Goal: Task Accomplishment & Management: Manage account settings

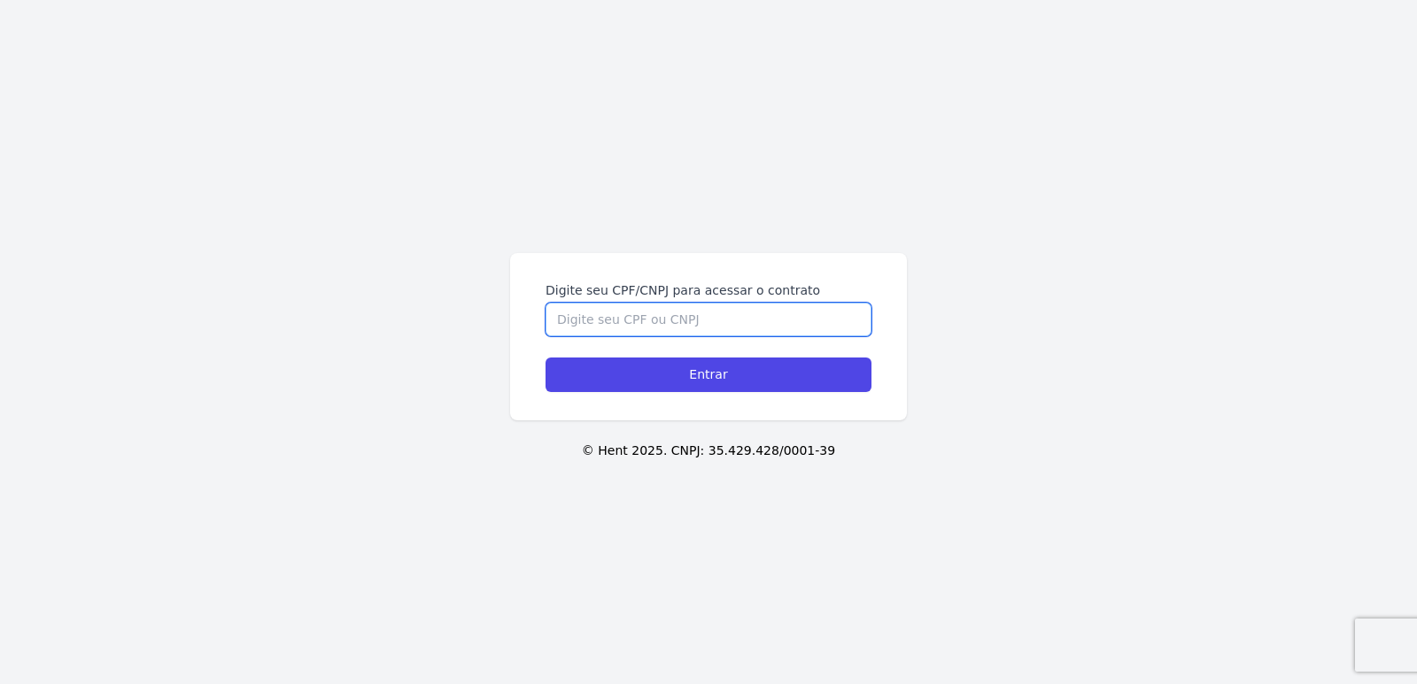
click at [587, 313] on input "Digite seu CPF/CNPJ para acessar o contrato" at bounding box center [708, 320] width 326 height 34
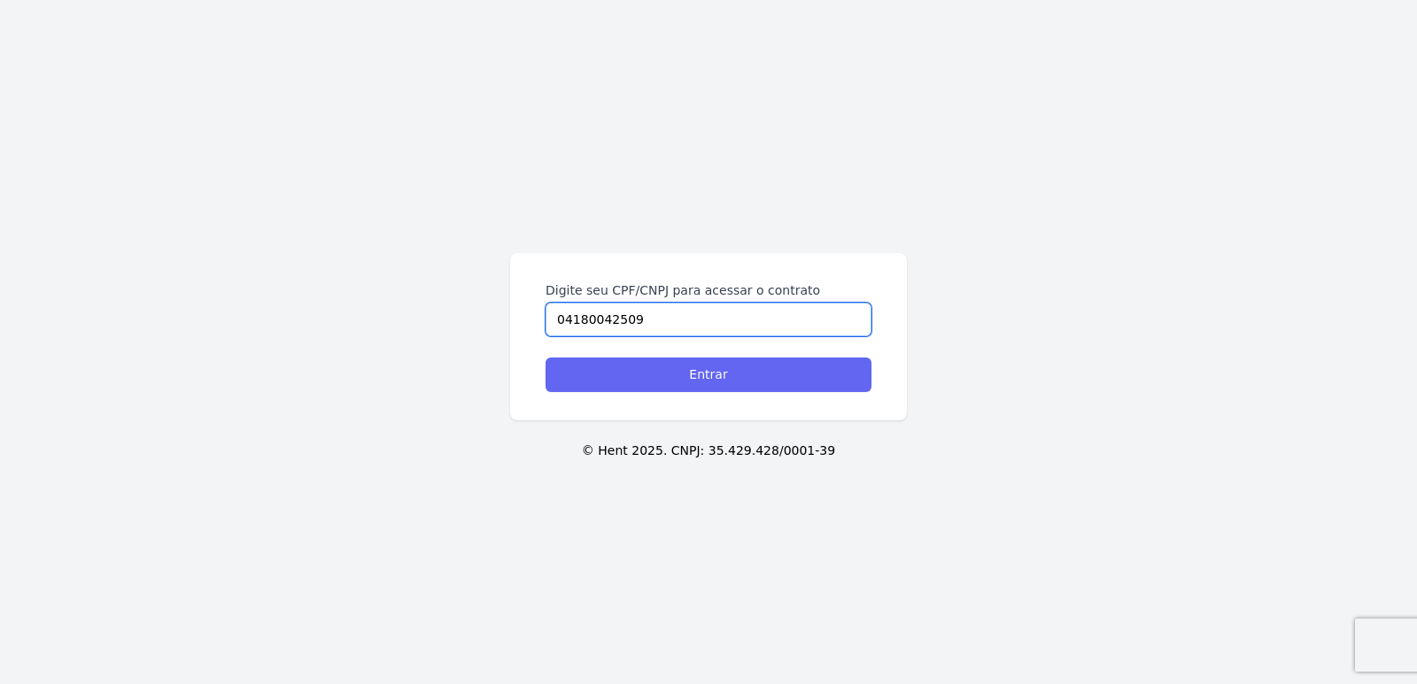
type input "04180042509"
click at [595, 383] on input "Entrar" at bounding box center [708, 375] width 326 height 35
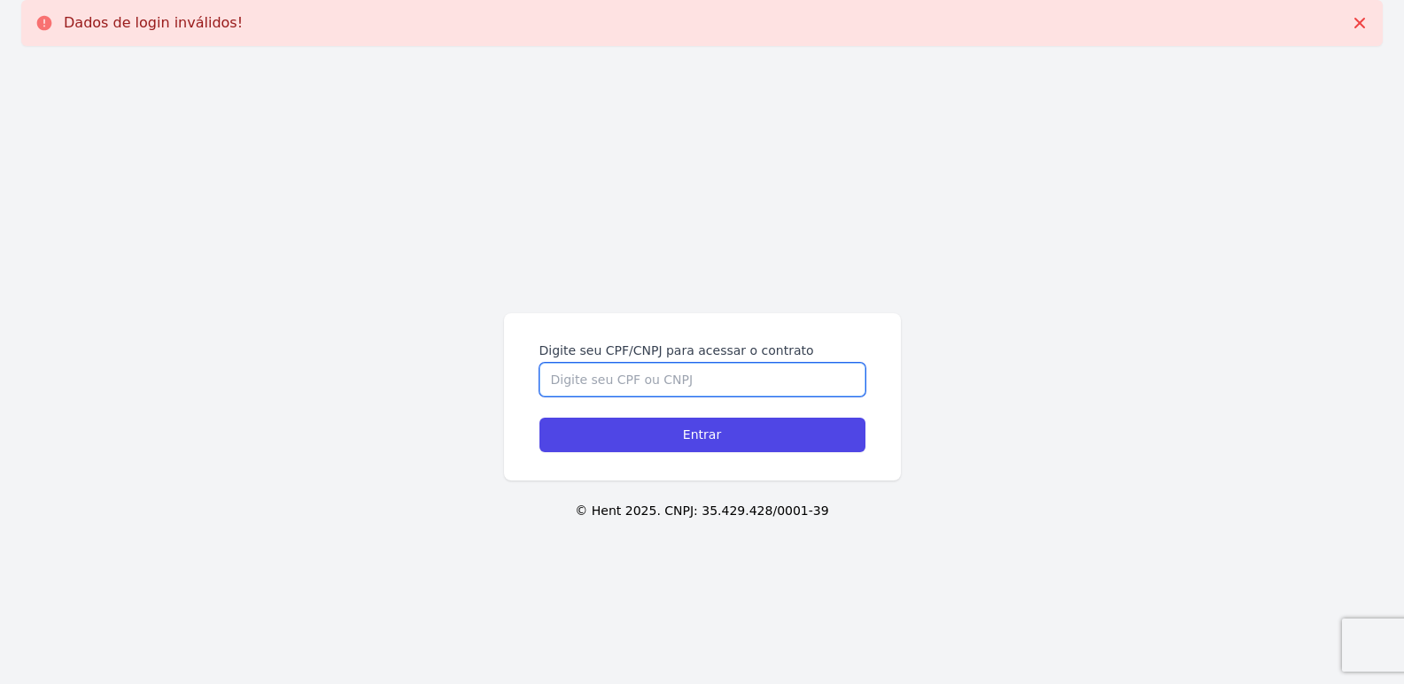
click at [591, 385] on input "Digite seu CPF/CNPJ para acessar o contrato" at bounding box center [702, 380] width 326 height 34
type input "38606537845"
click at [539, 418] on input "Entrar" at bounding box center [702, 435] width 326 height 35
click at [561, 407] on form "Digite seu CPF/CNPJ para acessar o contrato Entrar" at bounding box center [702, 397] width 326 height 111
click at [566, 382] on input "Digite seu CPF/CNPJ para acessar o contrato" at bounding box center [702, 380] width 326 height 34
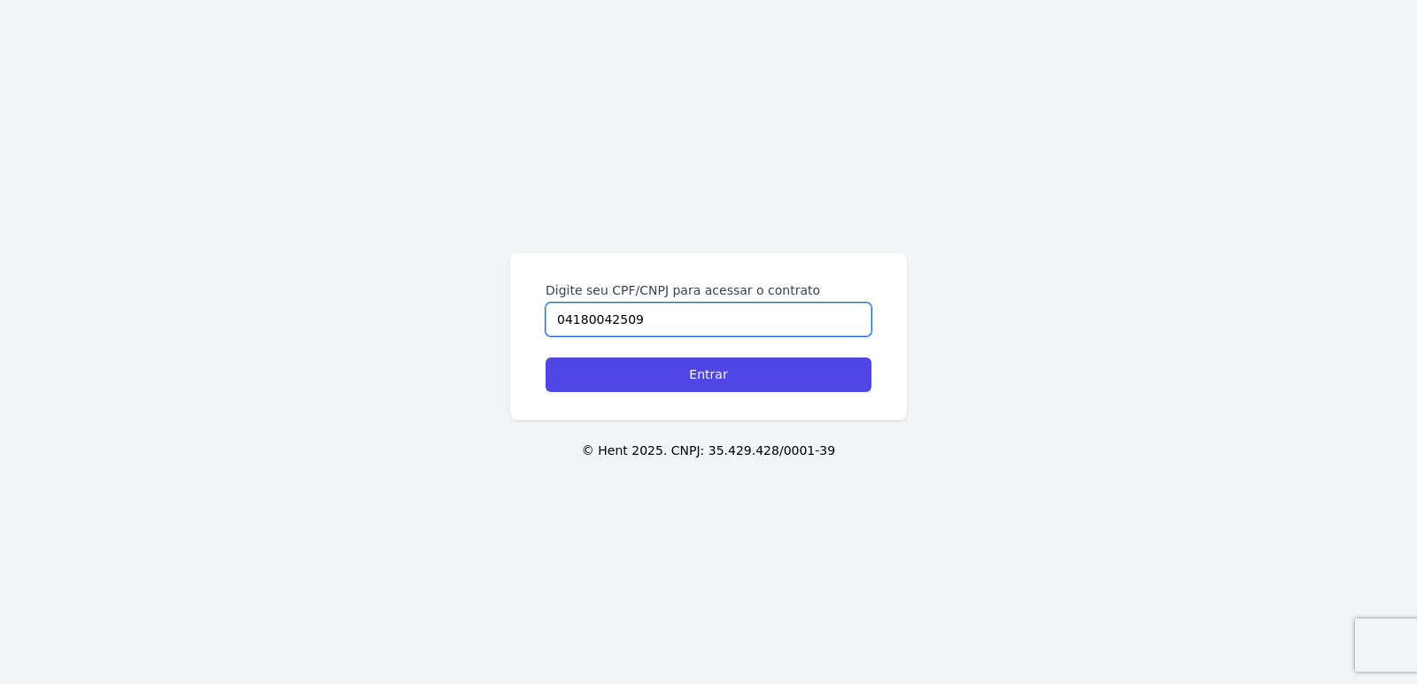
type input "04180042509"
click at [641, 392] on div "Digite seu CPF/CNPJ para acessar o contrato 04180042509 Entrar" at bounding box center [708, 336] width 397 height 167
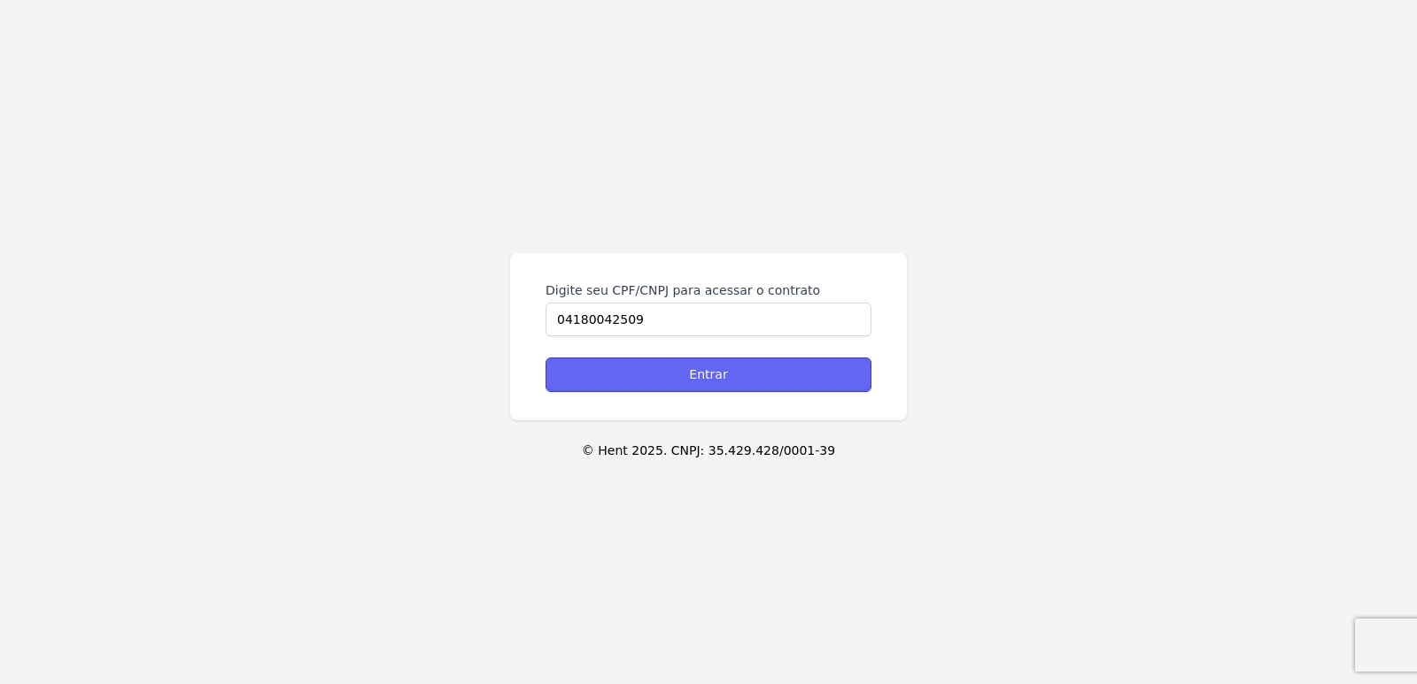
click at [648, 371] on input "Entrar" at bounding box center [708, 375] width 326 height 35
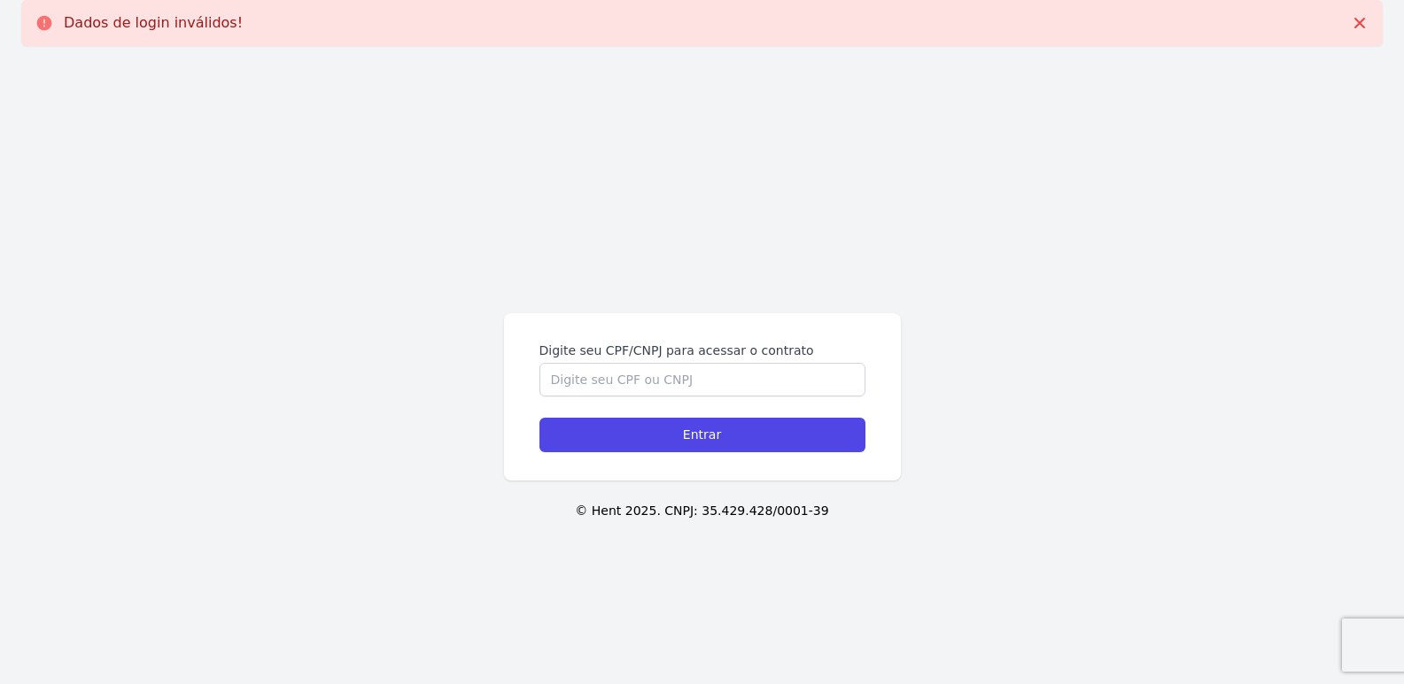
drag, startPoint x: 121, startPoint y: 9, endPoint x: 121, endPoint y: 27, distance: 18.6
click at [121, 27] on div "Dados de login inválidos!" at bounding box center [701, 23] width 1361 height 46
click at [129, 24] on p "Dados de login inválidos!" at bounding box center [153, 23] width 179 height 18
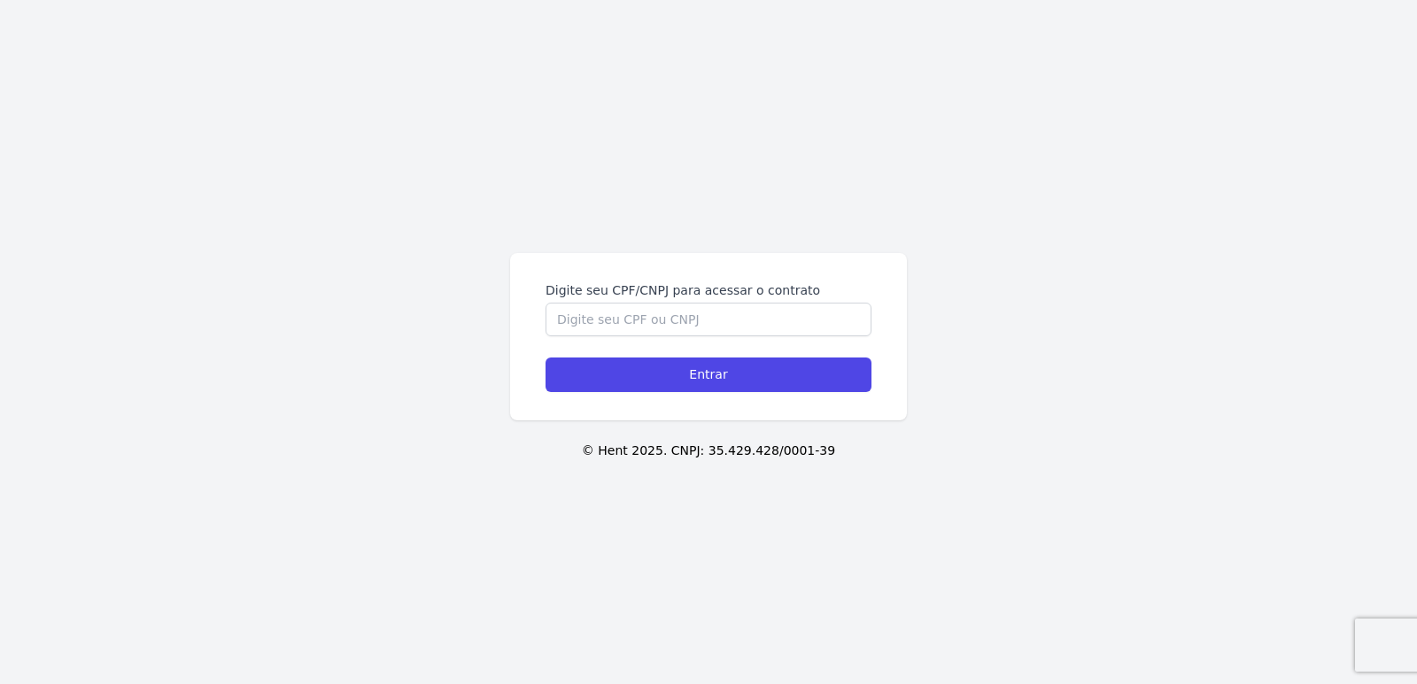
click at [669, 454] on p "© Hent 2025. CNPJ: 35.429.428/0001-39" at bounding box center [708, 451] width 1360 height 19
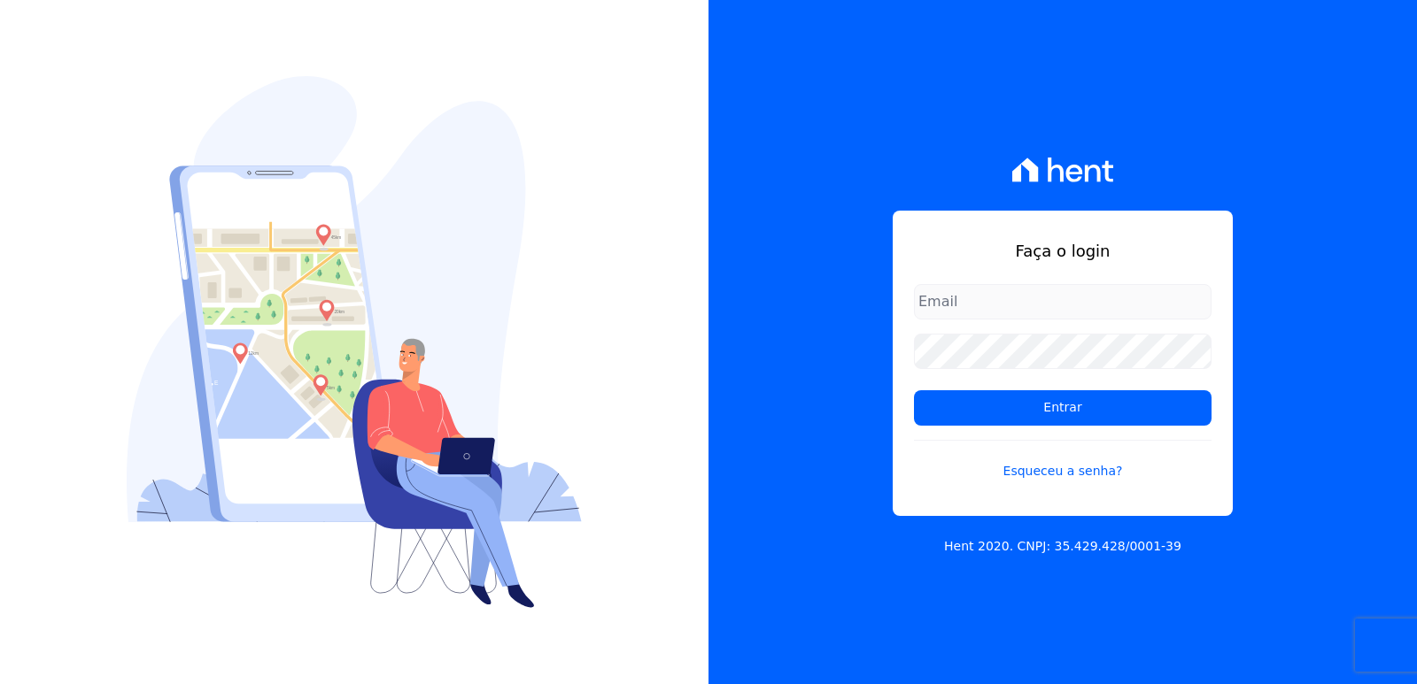
drag, startPoint x: 1076, startPoint y: 284, endPoint x: 1084, endPoint y: 295, distance: 13.3
click at [1076, 284] on input "email" at bounding box center [1063, 301] width 298 height 35
click at [1012, 304] on input "email" at bounding box center [1063, 301] width 298 height 35
